Goal: Check status: Check status

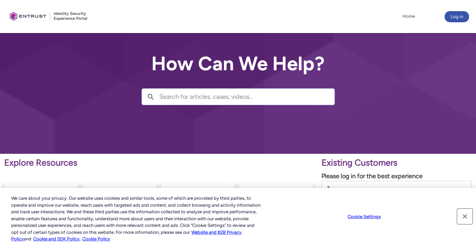
click at [464, 217] on button "Close" at bounding box center [464, 216] width 15 height 15
click at [463, 218] on button "Close" at bounding box center [464, 216] width 15 height 15
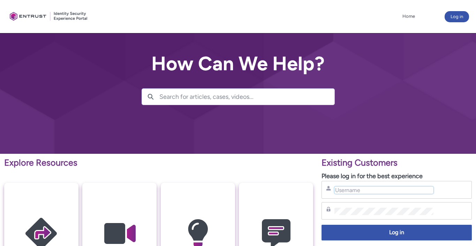
click at [403, 188] on input "Username" at bounding box center [383, 190] width 99 height 7
type input "mahdi.kassai@entrust.com"
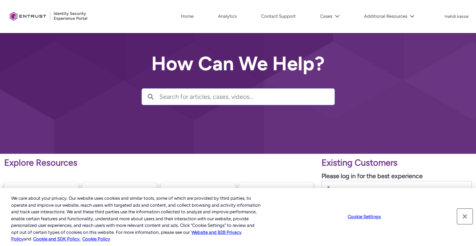
click at [462, 214] on button "Close" at bounding box center [464, 216] width 15 height 15
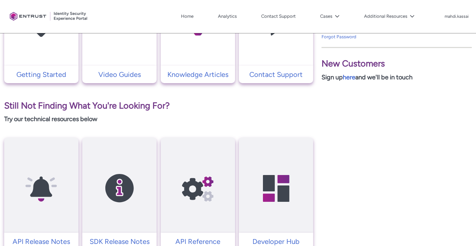
scroll to position [213, 0]
click at [338, 22] on nav "Home Analytics Contact Support Cases Additional Resources More" at bounding box center [260, 16] width 311 height 11
click at [337, 13] on button "Cases" at bounding box center [329, 16] width 23 height 10
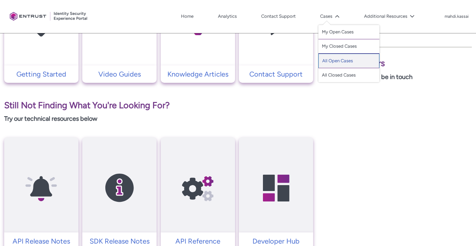
click at [340, 60] on link "All Open Cases" at bounding box center [348, 61] width 61 height 15
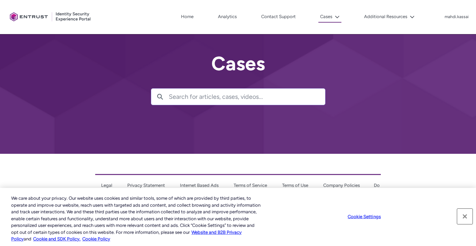
click at [464, 217] on button "Close" at bounding box center [464, 216] width 15 height 15
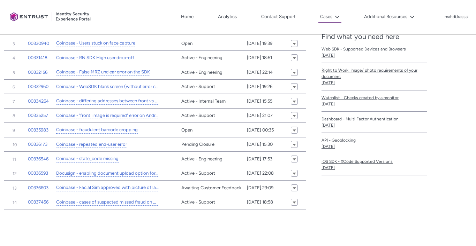
scroll to position [195, 0]
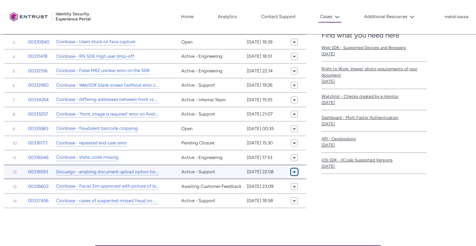
click at [292, 170] on span "All Open Cases (Client Portal)" at bounding box center [294, 171] width 4 height 5
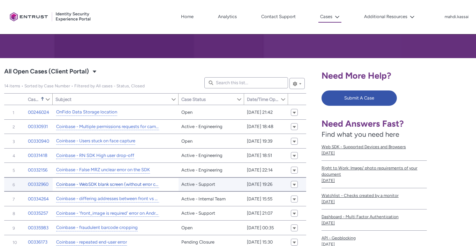
scroll to position [0, 0]
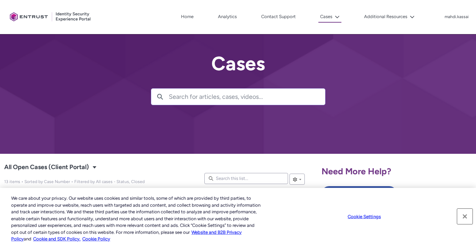
click at [463, 215] on button "Close" at bounding box center [464, 216] width 15 height 15
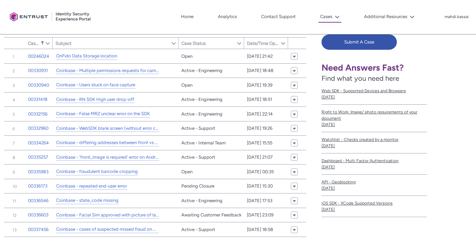
scroll to position [153, 0]
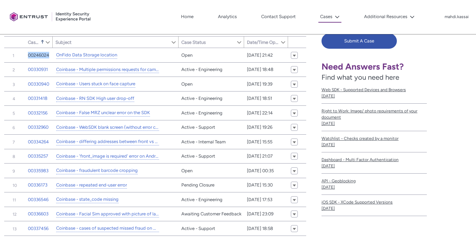
drag, startPoint x: 33, startPoint y: 53, endPoint x: 120, endPoint y: 6, distance: 98.7
click at [0, 0] on div "Skip to Main Content Client Portal Home Analytics Contact Support Cases The Cas…" at bounding box center [238, 84] width 476 height 475
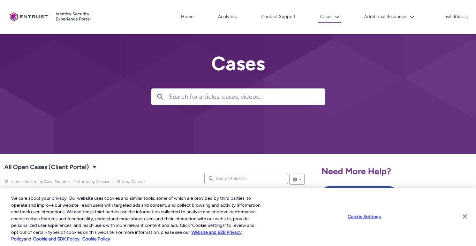
scroll to position [153, 0]
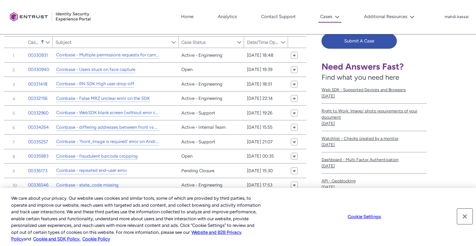
click at [466, 214] on button "Close" at bounding box center [464, 216] width 15 height 15
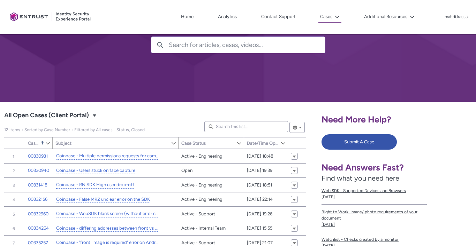
scroll to position [13, 0]
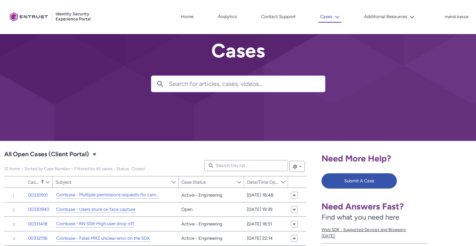
click at [341, 16] on button "Cases" at bounding box center [329, 16] width 23 height 11
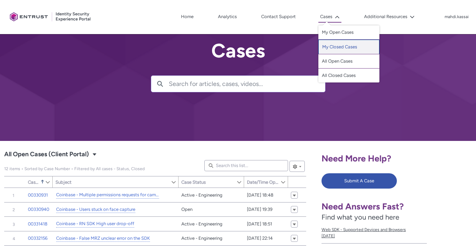
click at [344, 48] on link "My Closed Cases" at bounding box center [348, 47] width 61 height 15
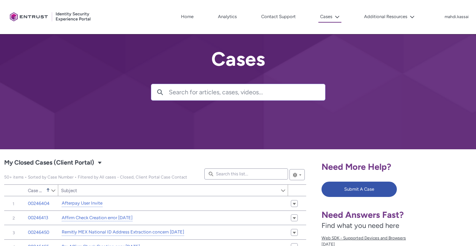
scroll to position [7, 0]
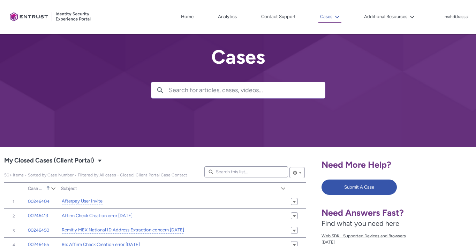
click at [337, 19] on icon at bounding box center [336, 17] width 5 height 5
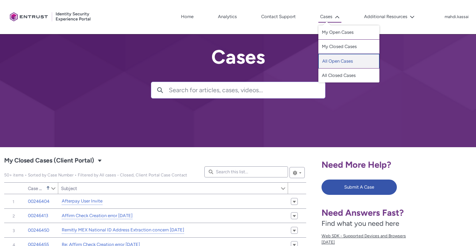
click at [342, 57] on link "All Open Cases" at bounding box center [348, 61] width 61 height 15
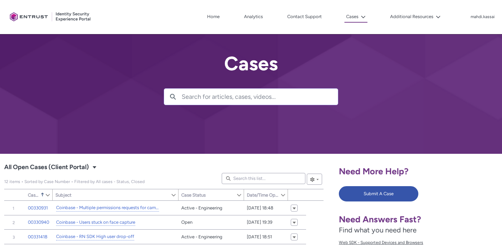
type input "411"
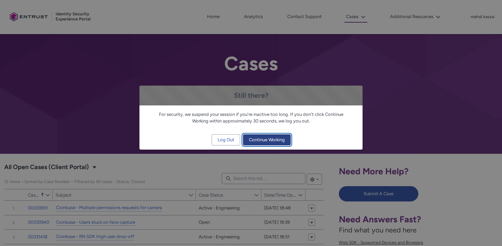
click at [267, 141] on span "Continue Working" at bounding box center [267, 140] width 36 height 10
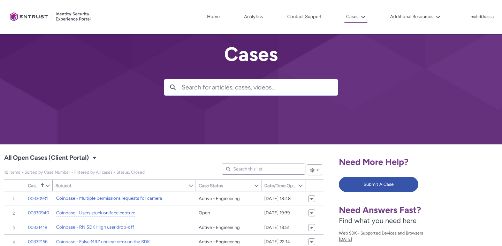
scroll to position [10, 0]
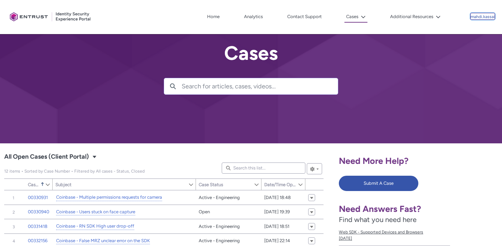
click at [475, 19] on p "mahdi.kassai" at bounding box center [482, 17] width 24 height 5
click at [218, 16] on link "Home" at bounding box center [213, 16] width 16 height 10
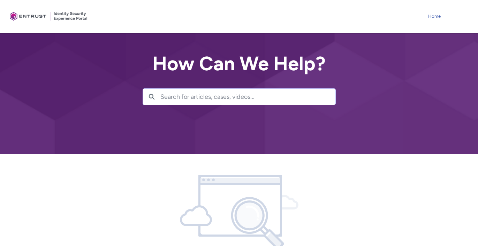
click at [434, 16] on link "Home" at bounding box center [434, 16] width 16 height 10
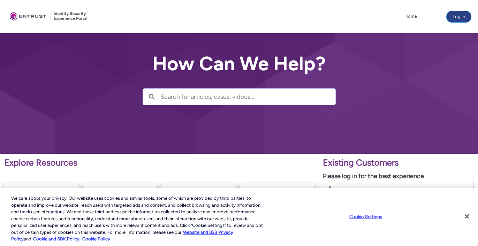
click at [461, 16] on button "Log in" at bounding box center [458, 16] width 24 height 11
click at [466, 214] on button "Close" at bounding box center [466, 216] width 15 height 15
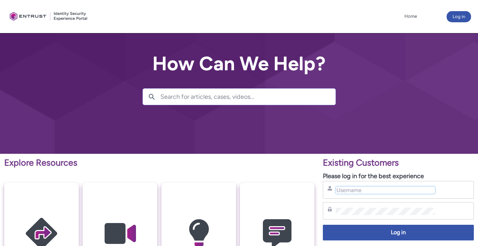
click at [371, 193] on input "Username" at bounding box center [385, 190] width 99 height 7
type input "mahdi.kassai@entrust.com"
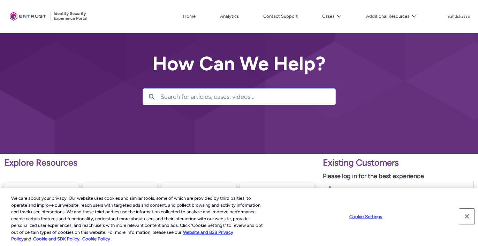
click at [464, 213] on button "Close" at bounding box center [466, 216] width 15 height 15
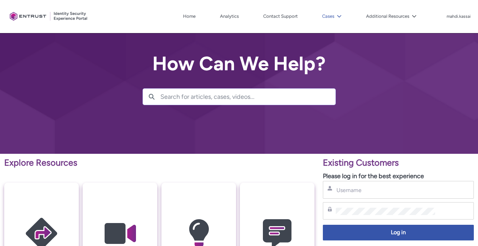
click at [341, 16] on icon at bounding box center [339, 16] width 4 height 2
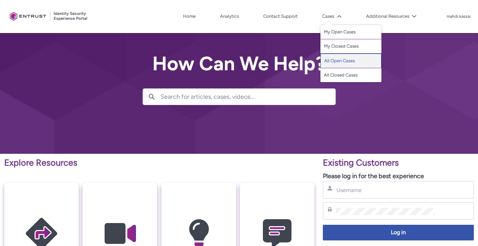
click at [339, 60] on link "All Open Cases" at bounding box center [350, 61] width 61 height 15
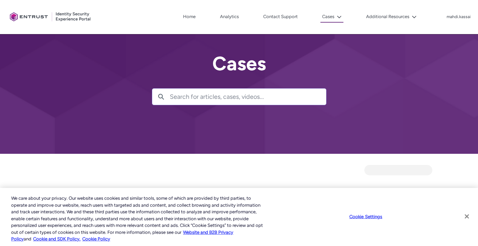
click at [471, 214] on button "Close" at bounding box center [466, 216] width 15 height 15
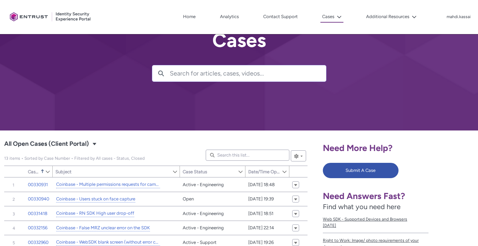
scroll to position [8, 0]
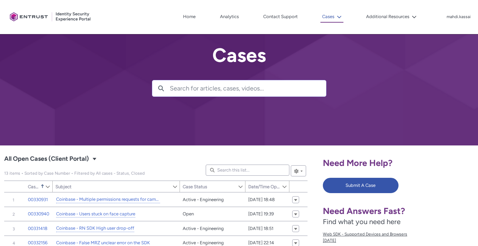
click at [339, 21] on button "Cases" at bounding box center [331, 16] width 23 height 11
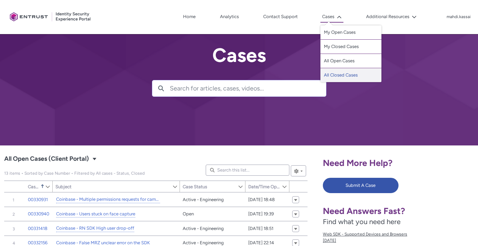
click at [345, 73] on link "All Closed Cases" at bounding box center [350, 75] width 61 height 14
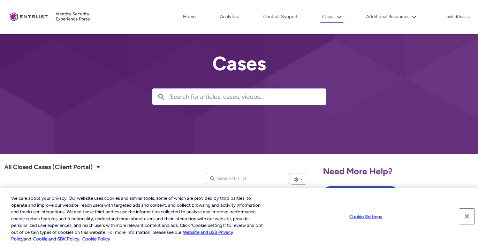
click at [465, 215] on button "Close" at bounding box center [466, 216] width 15 height 15
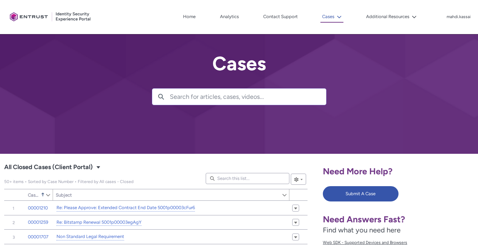
click at [337, 19] on lightning-icon at bounding box center [337, 16] width 7 height 5
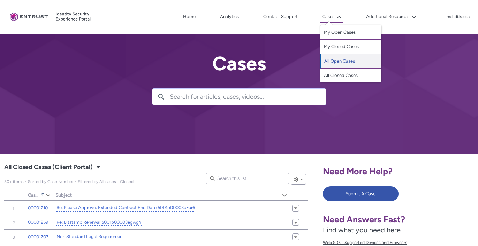
click at [342, 62] on link "All Open Cases" at bounding box center [350, 61] width 61 height 15
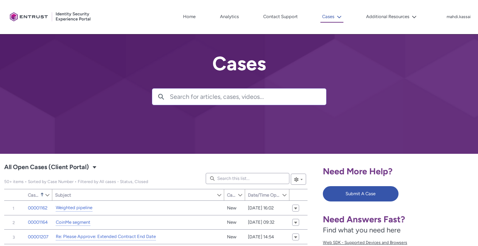
click at [340, 18] on icon at bounding box center [339, 17] width 5 height 5
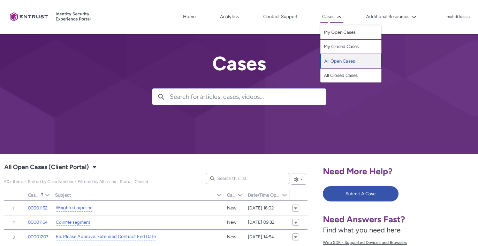
click at [339, 63] on link "All Open Cases" at bounding box center [350, 61] width 61 height 15
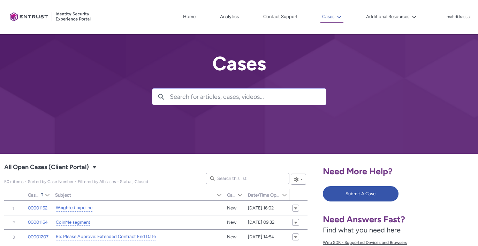
click at [339, 19] on icon at bounding box center [339, 17] width 5 height 5
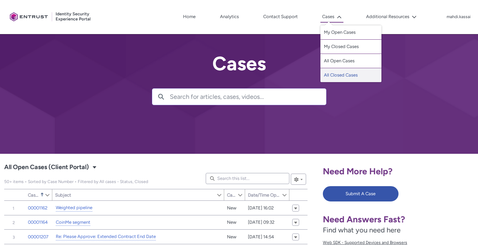
click at [340, 77] on link "All Closed Cases" at bounding box center [350, 75] width 61 height 14
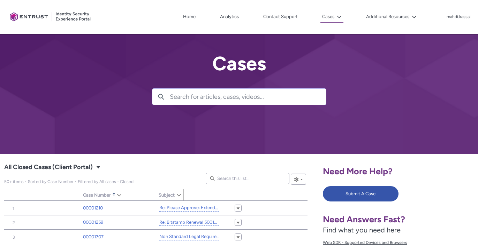
type input "80"
type input "678"
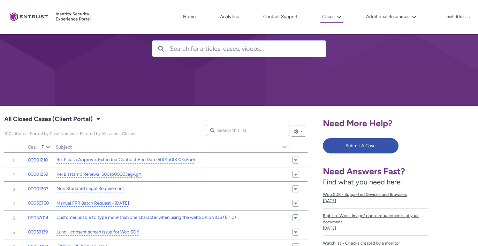
scroll to position [47, 0]
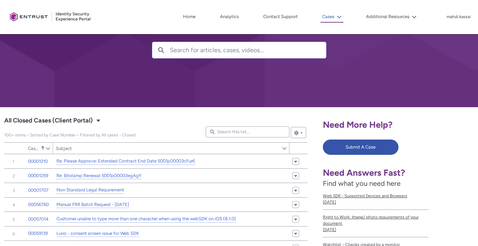
click at [339, 19] on icon at bounding box center [339, 17] width 5 height 5
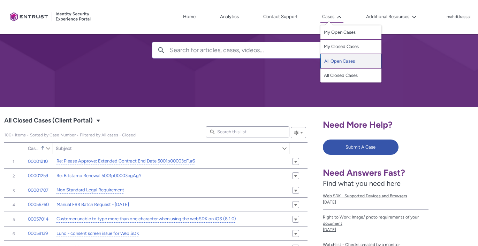
click at [344, 59] on link "All Open Cases" at bounding box center [350, 61] width 61 height 15
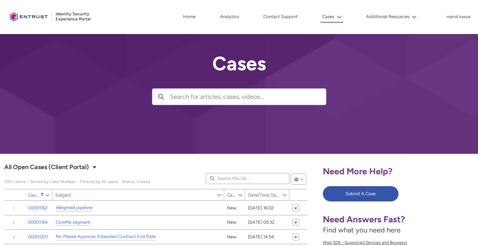
click at [80, 21] on div at bounding box center [50, 16] width 87 height 27
type input "79"
type input "492"
